Goal: Find specific page/section: Find specific page/section

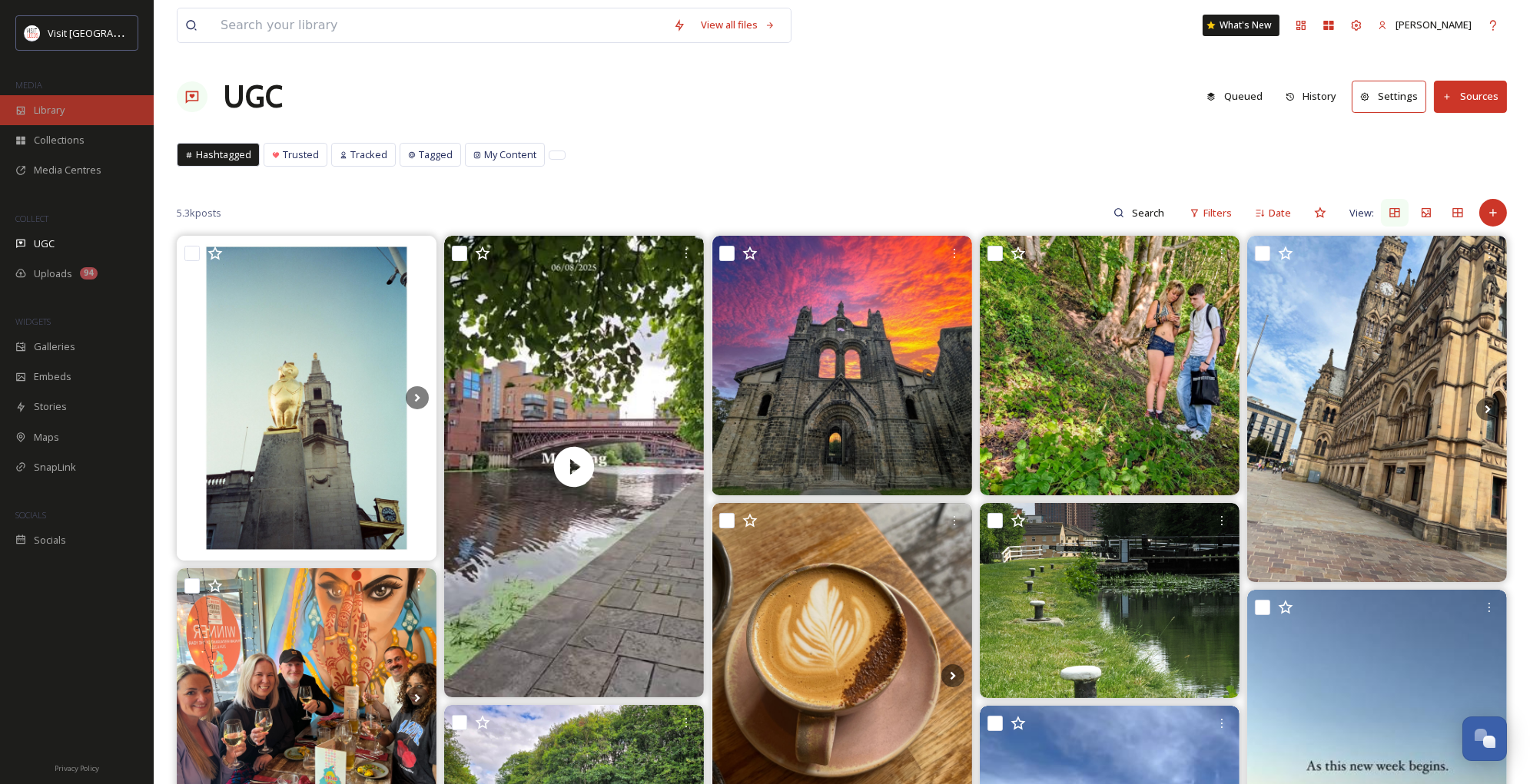
click at [48, 118] on span "Library" at bounding box center [49, 110] width 31 height 14
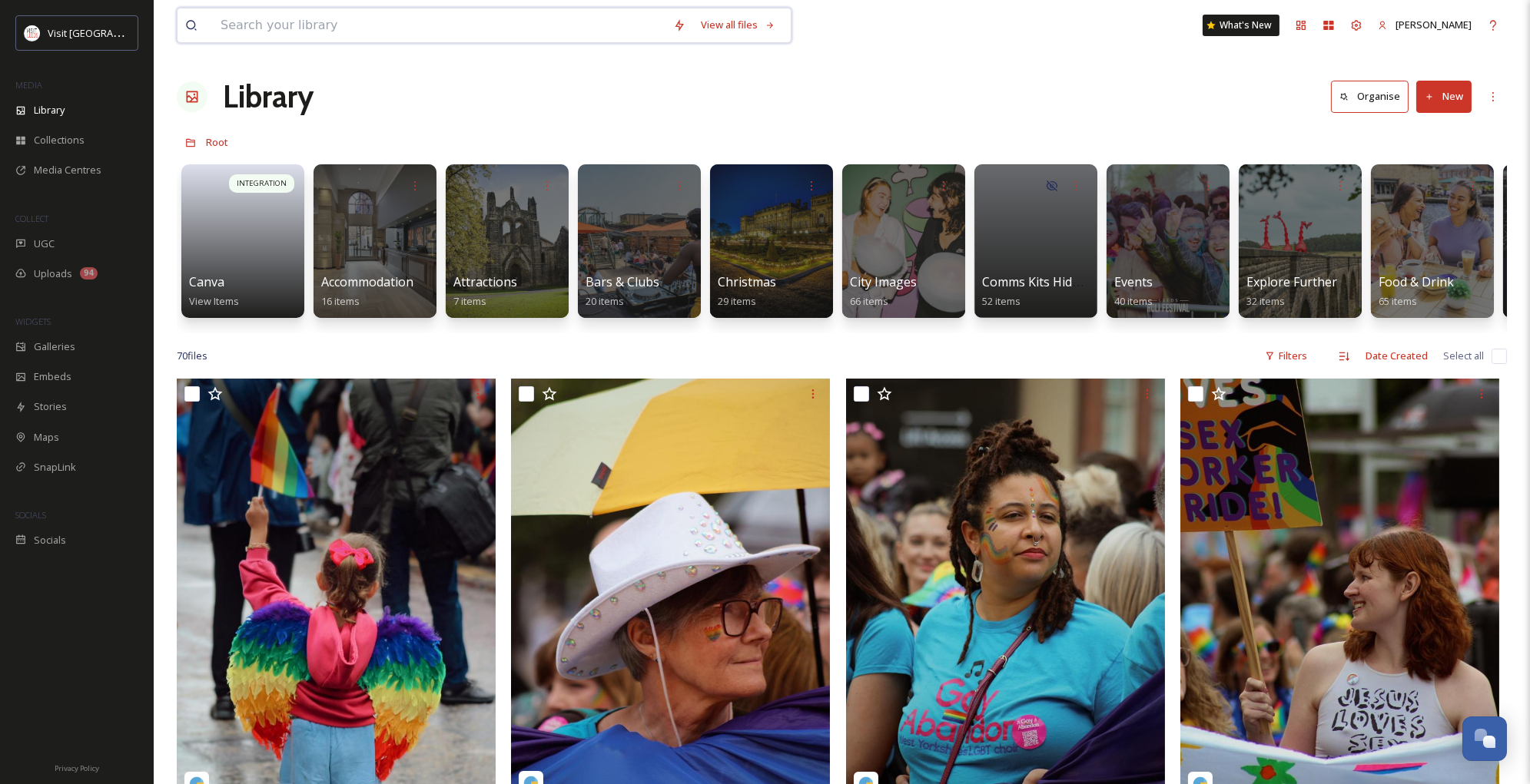
click at [250, 28] on input at bounding box center [438, 26] width 452 height 34
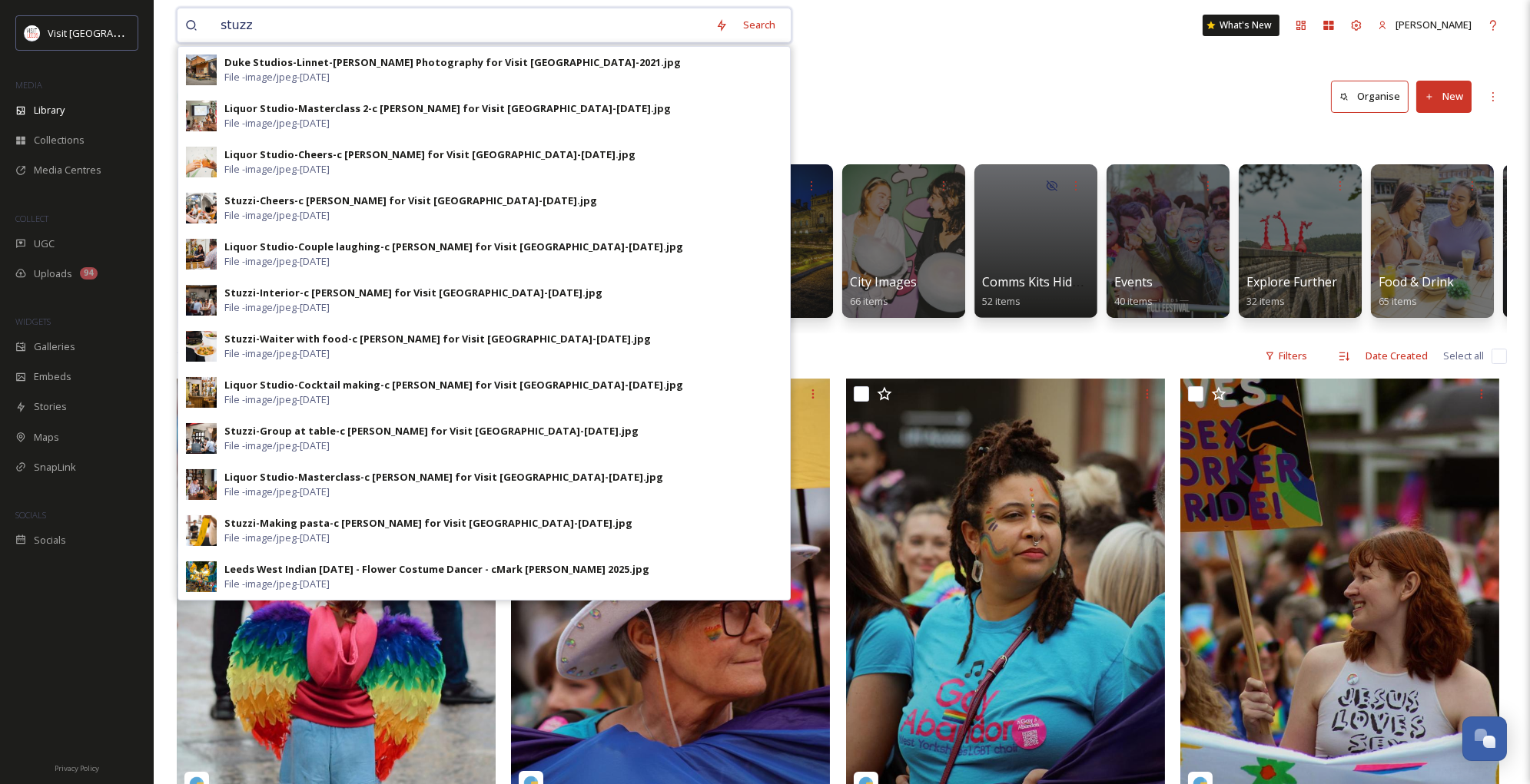
type input "stuzzi"
